Goal: Transaction & Acquisition: Purchase product/service

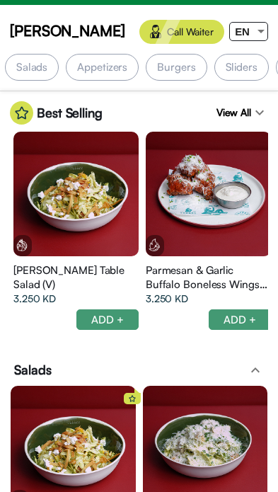
click at [255, 25] on div at bounding box center [261, 32] width 13 height 18
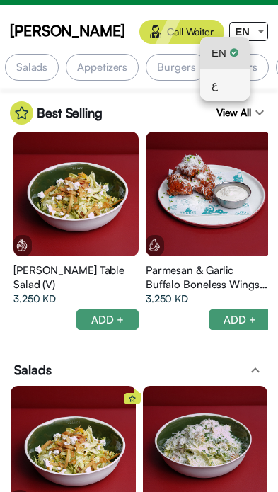
click at [225, 89] on div "ع" at bounding box center [225, 85] width 27 height 32
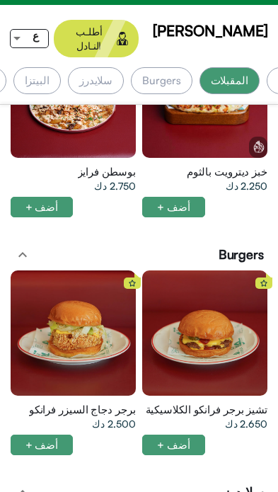
click at [61, 72] on div "البيتزا" at bounding box center [36, 80] width 47 height 27
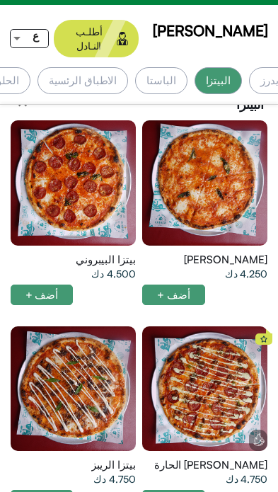
click at [213, 150] on div at bounding box center [204, 182] width 125 height 125
click at [61, 158] on div at bounding box center [73, 182] width 125 height 125
click at [219, 171] on div at bounding box center [204, 182] width 125 height 125
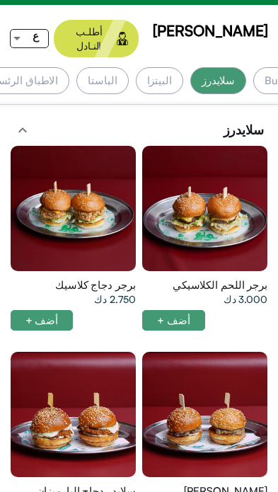
scroll to position [1598, 0]
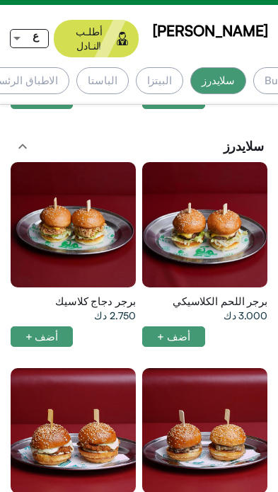
click at [183, 67] on div "البيتزا" at bounding box center [159, 80] width 47 height 27
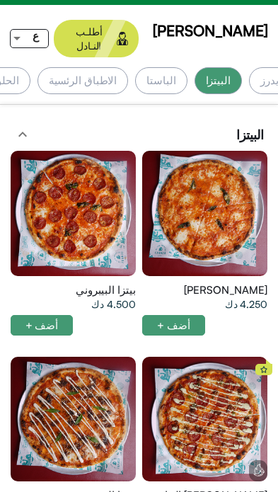
click at [129, 78] on div "الاطباق الرئسية" at bounding box center [83, 80] width 91 height 27
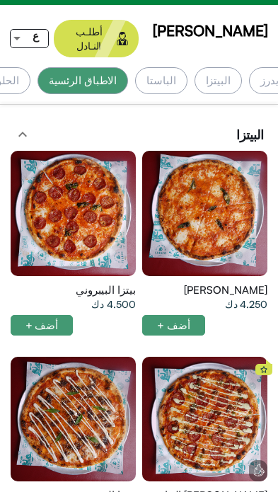
scroll to position [0, -420]
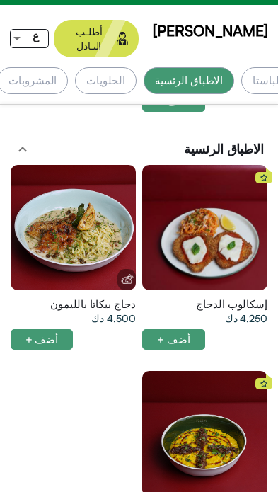
click at [68, 67] on div "المشروبات" at bounding box center [32, 80] width 71 height 27
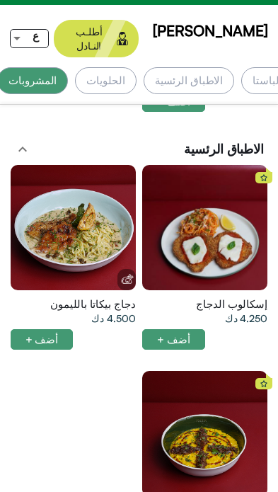
scroll to position [0, -516]
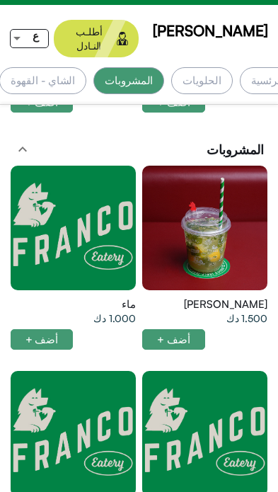
click at [87, 67] on div "الشاي - القهوة" at bounding box center [43, 80] width 88 height 27
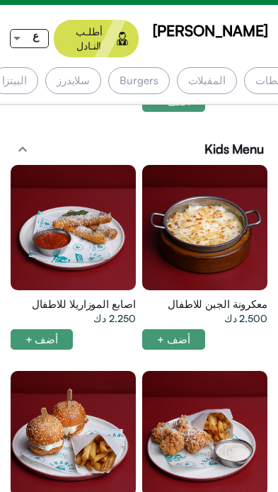
scroll to position [0, -109]
click at [169, 68] on div "Burgers" at bounding box center [138, 80] width 61 height 27
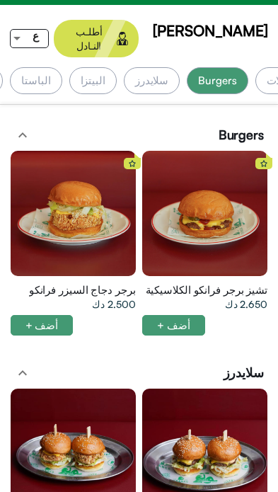
click at [180, 69] on div "سلايدرز" at bounding box center [152, 80] width 56 height 27
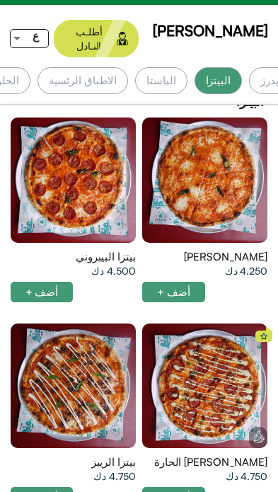
scroll to position [0, -314]
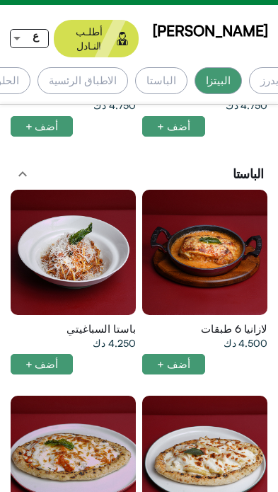
click at [209, 231] on div at bounding box center [204, 252] width 125 height 125
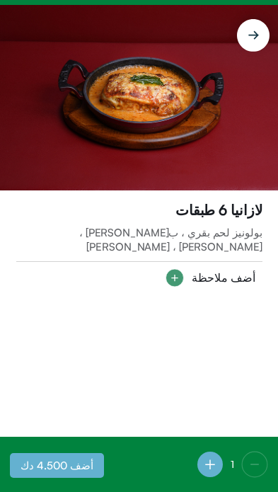
click at [157, 111] on img at bounding box center [139, 98] width 278 height 186
click at [159, 146] on img at bounding box center [139, 98] width 278 height 186
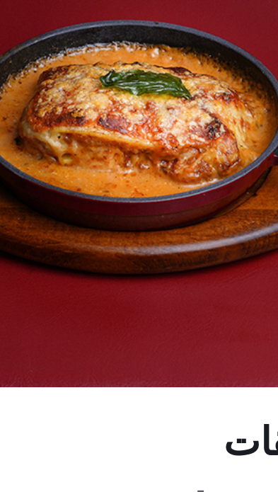
click at [32, 52] on img at bounding box center [139, 98] width 278 height 186
